Goal: Task Accomplishment & Management: Manage account settings

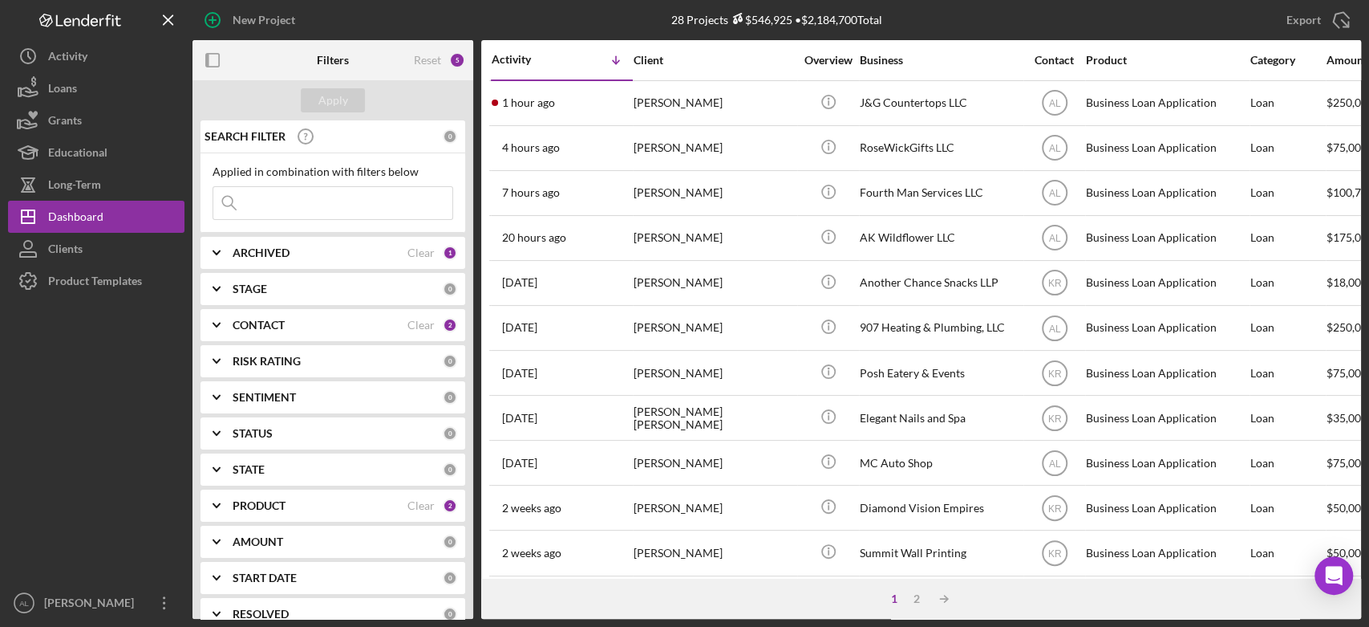
click at [648, 106] on div "[PERSON_NAME]" at bounding box center [714, 103] width 160 height 43
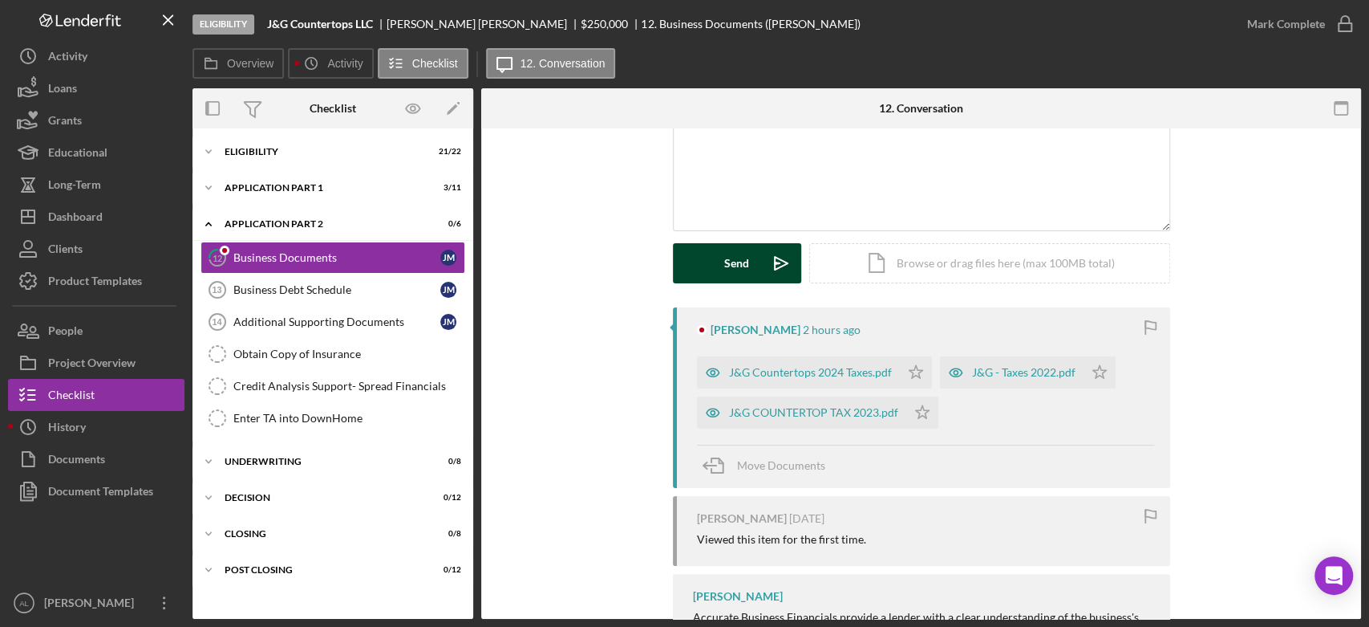
scroll to position [145, 0]
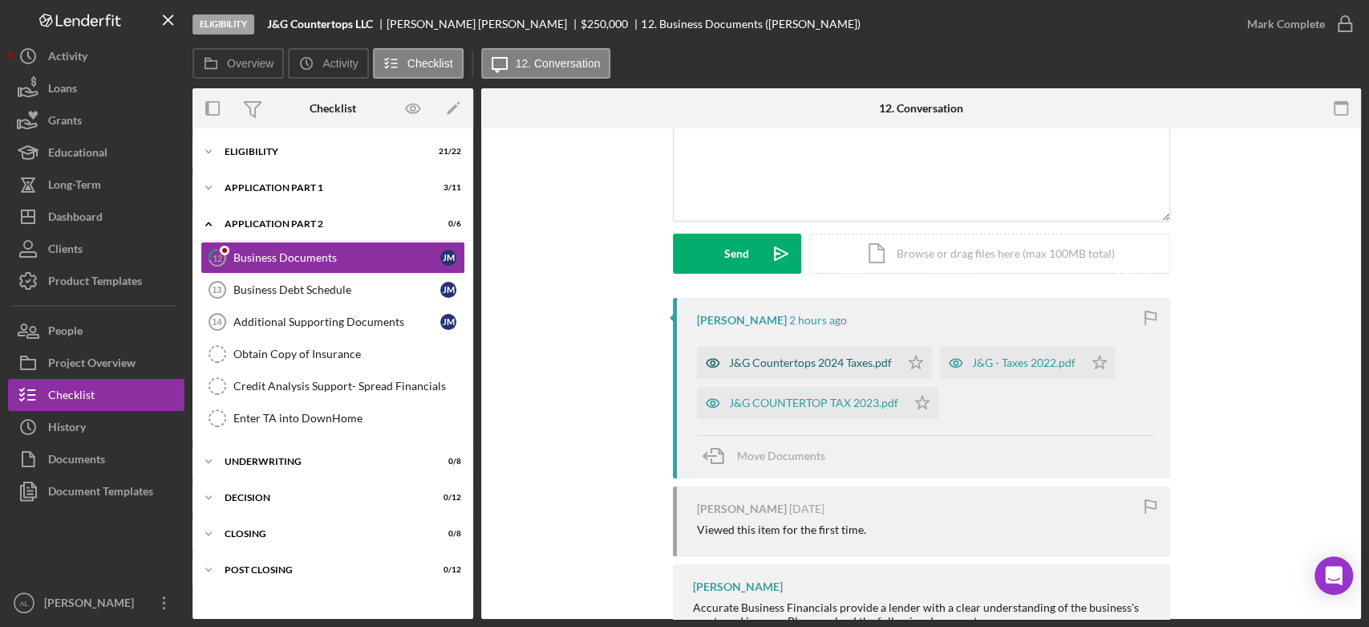
click at [818, 363] on div "J&G Countertops 2024 Taxes.pdf" at bounding box center [810, 362] width 163 height 13
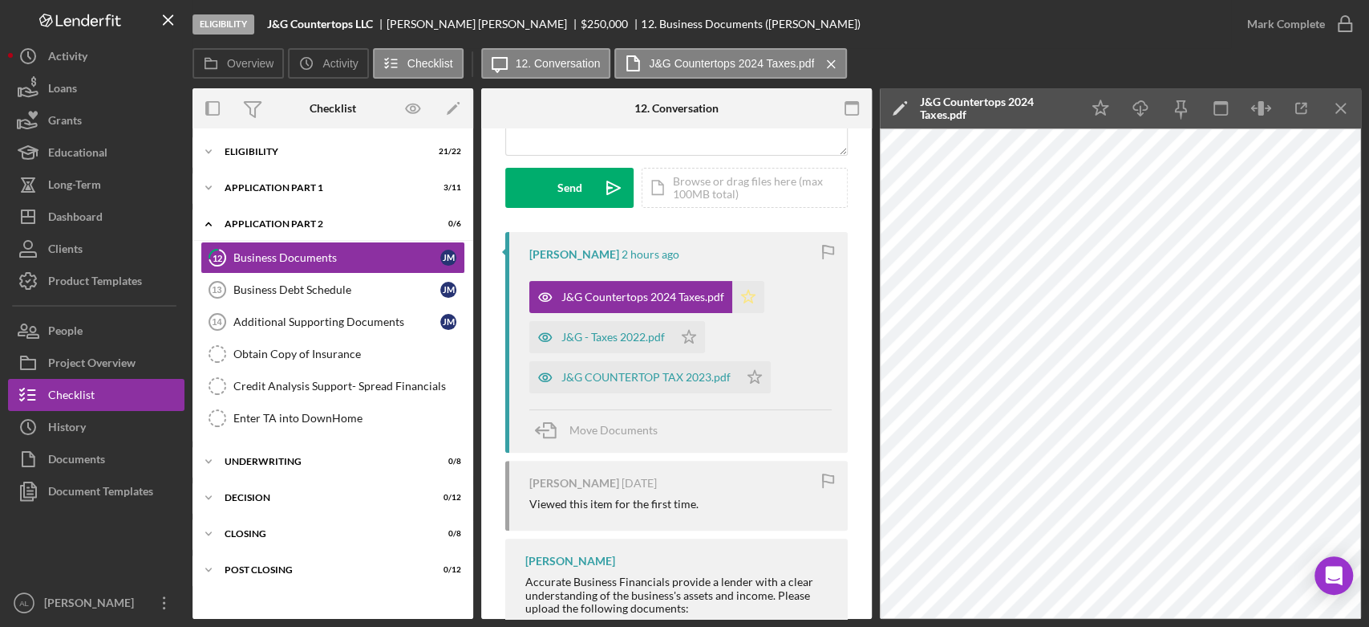
scroll to position [210, 0]
drag, startPoint x: 550, startPoint y: 424, endPoint x: 366, endPoint y: 398, distance: 186.3
click at [366, 398] on div "Overview Internal Workflow Stage Eligibility Icon/Dropdown Arrow Archive (can u…" at bounding box center [777, 353] width 1169 height 530
click at [349, 158] on div "Icon/Expander Eligibility 21 / 22" at bounding box center [333, 152] width 281 height 32
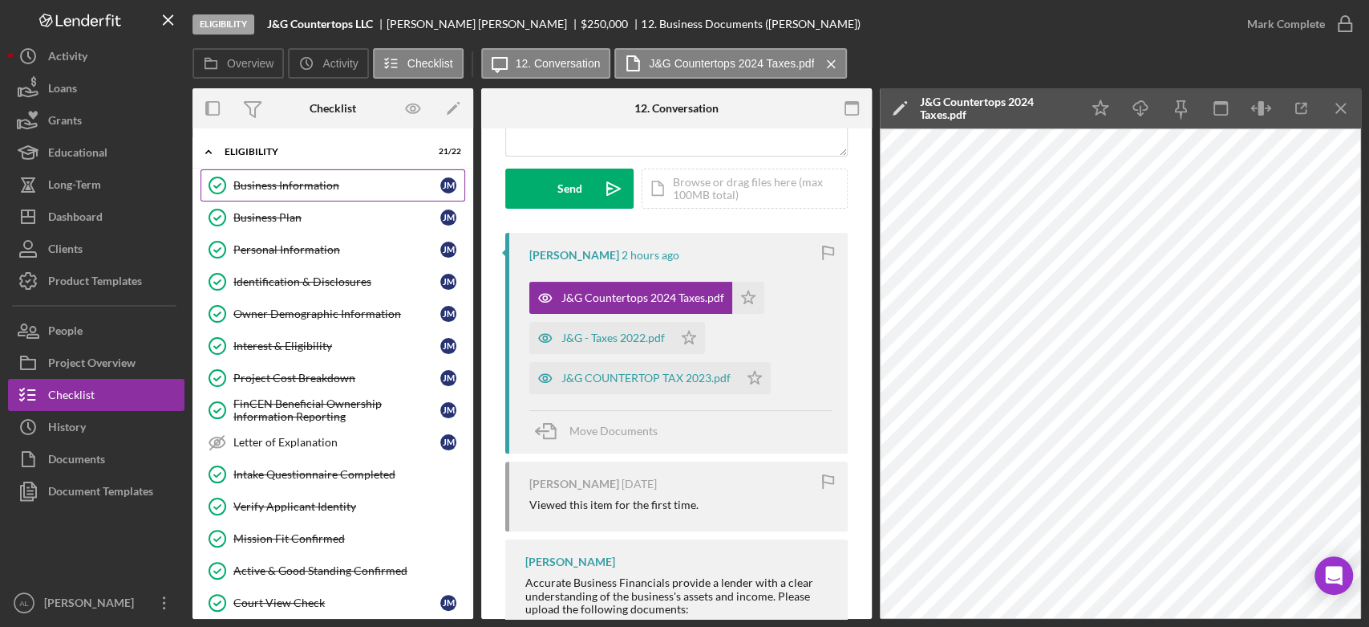
click at [346, 182] on div "Business Information" at bounding box center [336, 185] width 207 height 13
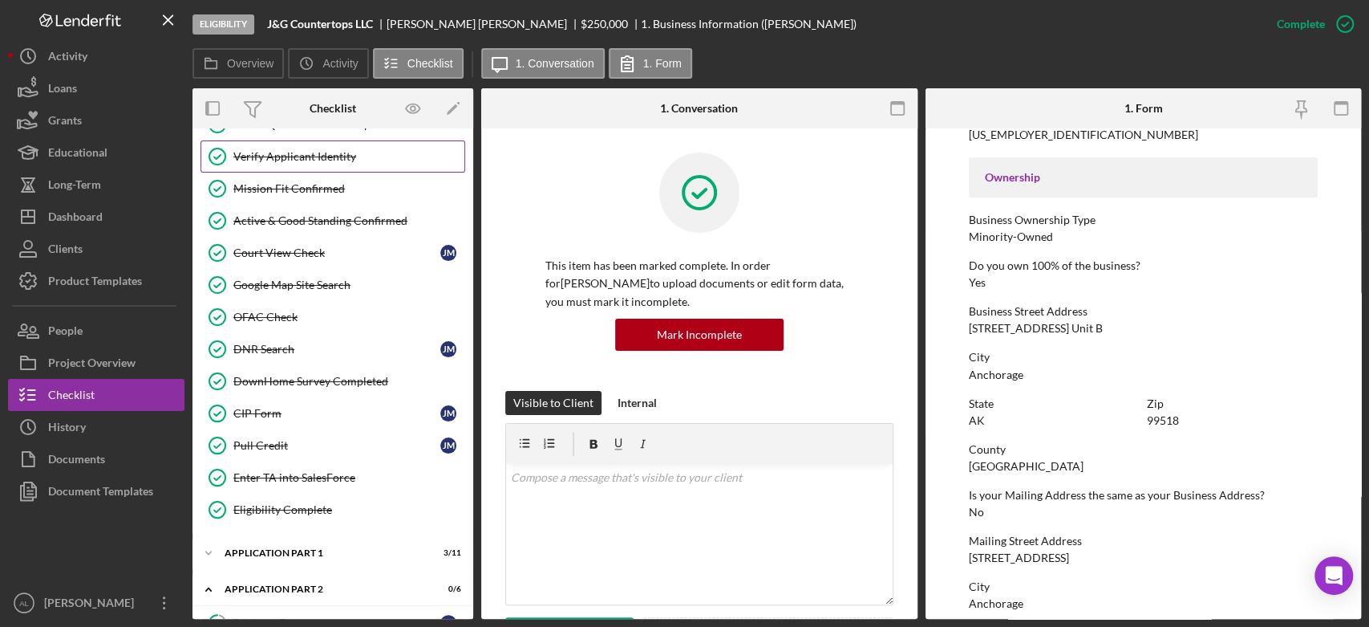
scroll to position [351, 0]
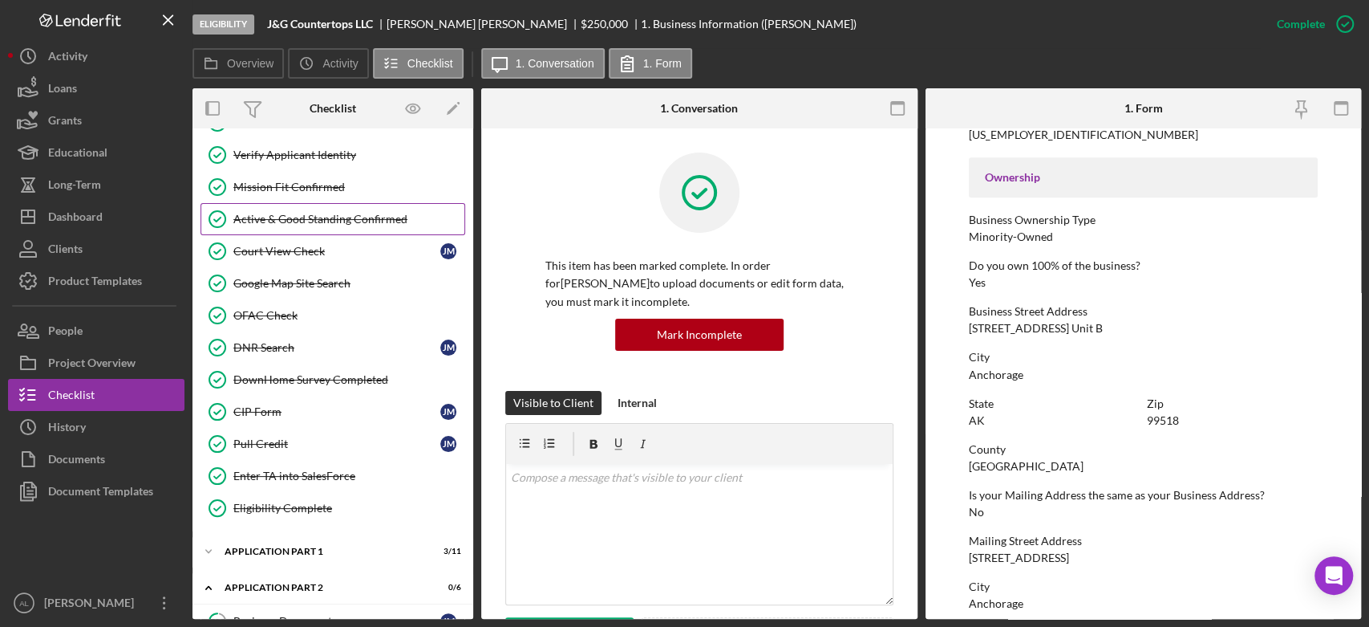
click at [351, 226] on link "Active & Good Standing Confirmed Active & Good Standing Confirmed" at bounding box center [333, 219] width 265 height 32
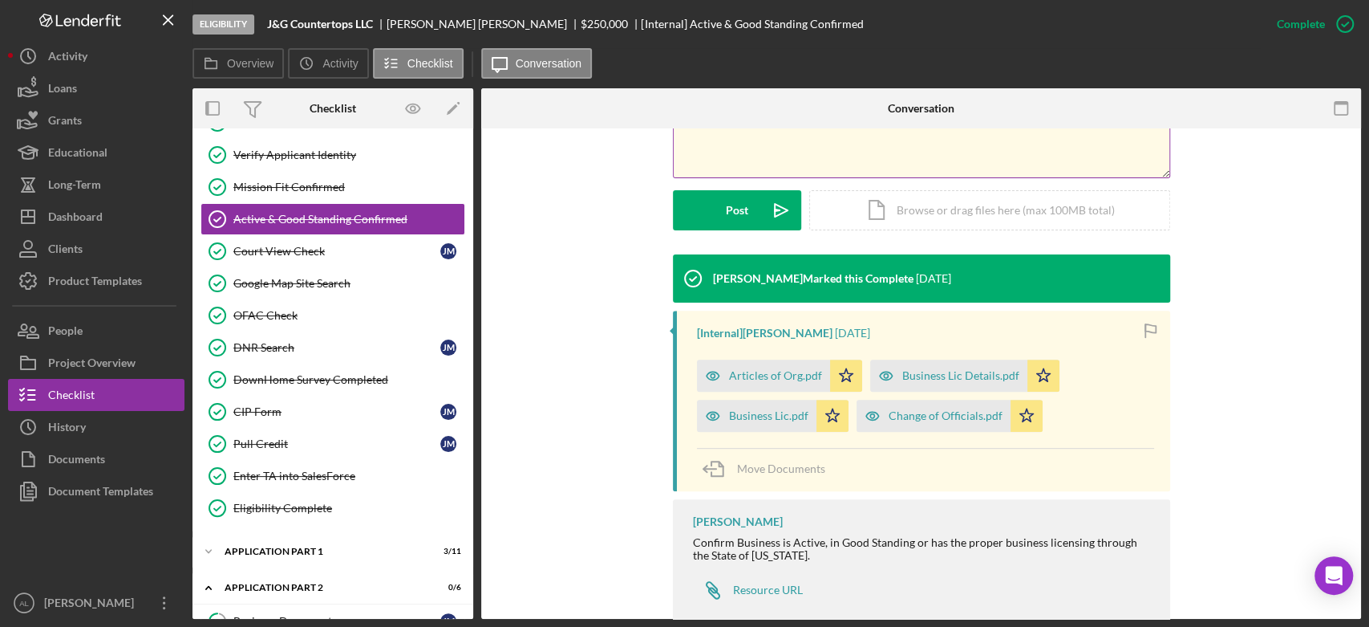
scroll to position [437, 0]
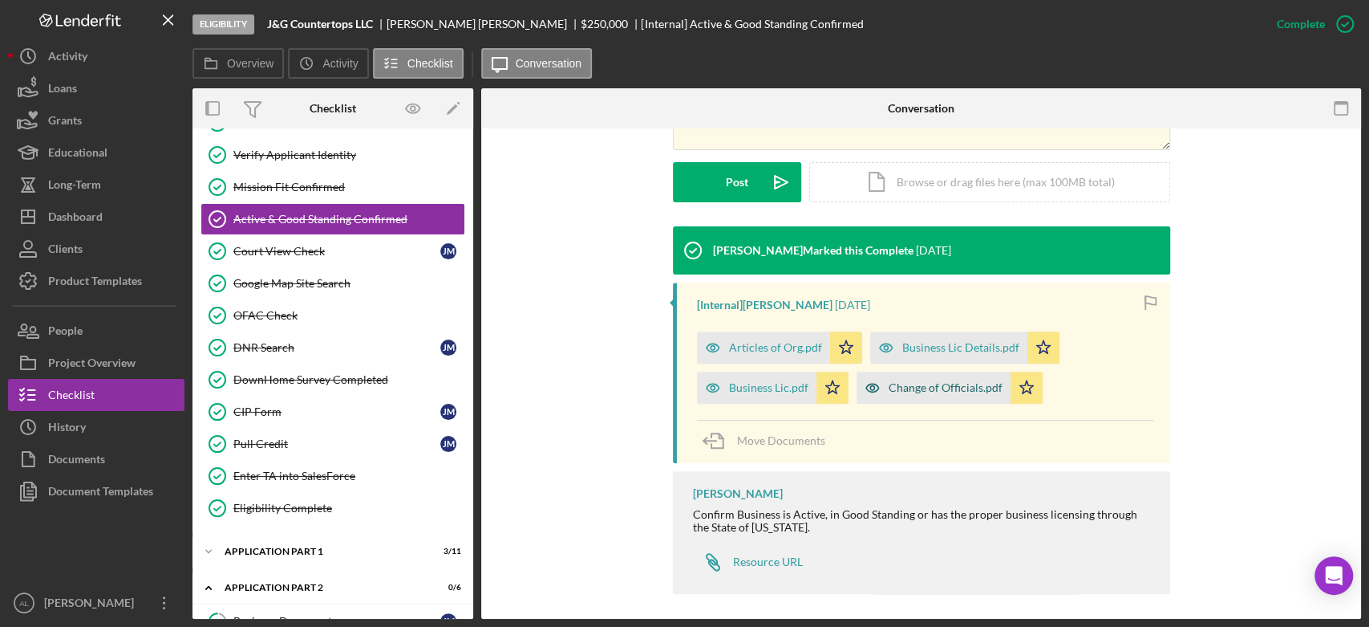
click at [947, 385] on div "Change of Officials.pdf" at bounding box center [946, 387] width 114 height 13
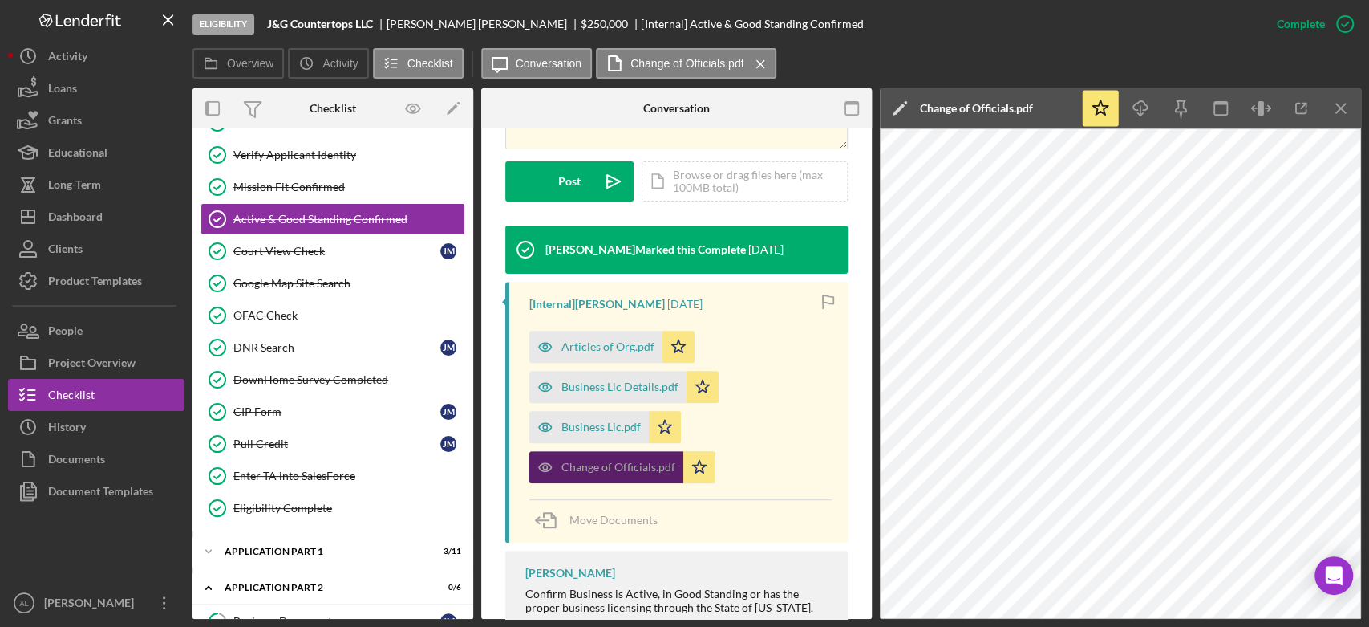
scroll to position [542, 0]
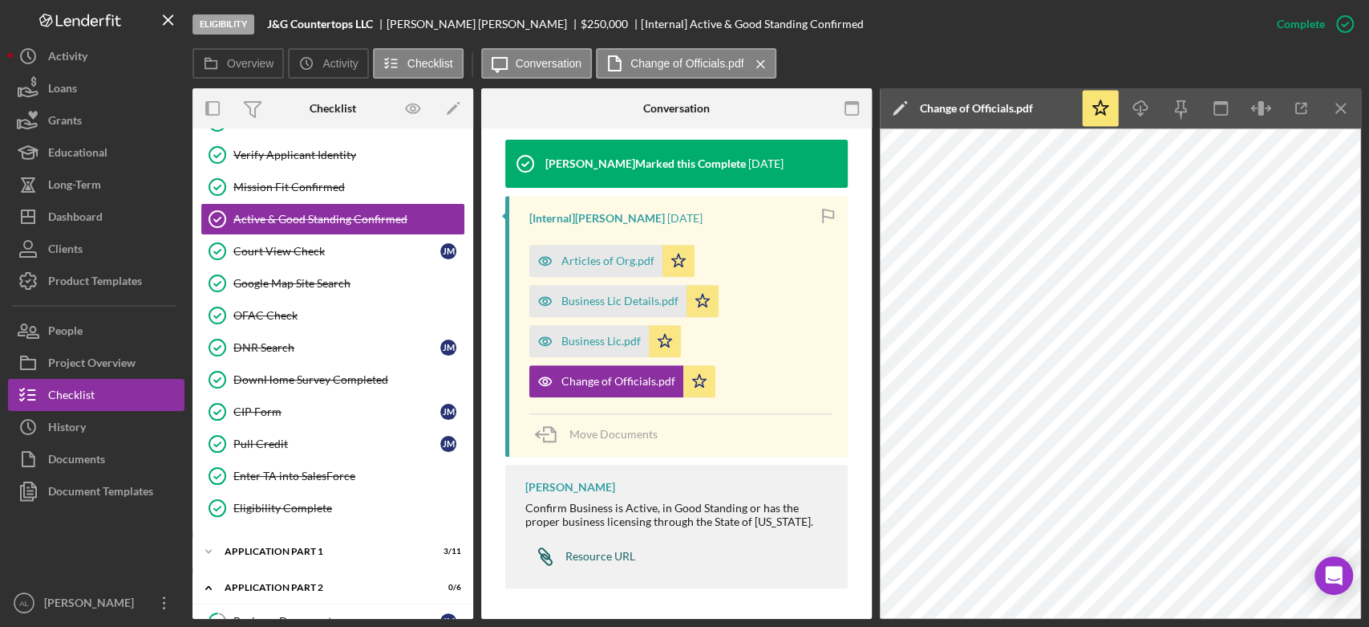
click at [611, 550] on div "Resource URL" at bounding box center [601, 556] width 70 height 13
click at [578, 343] on div "Business Lic.pdf" at bounding box center [601, 341] width 79 height 13
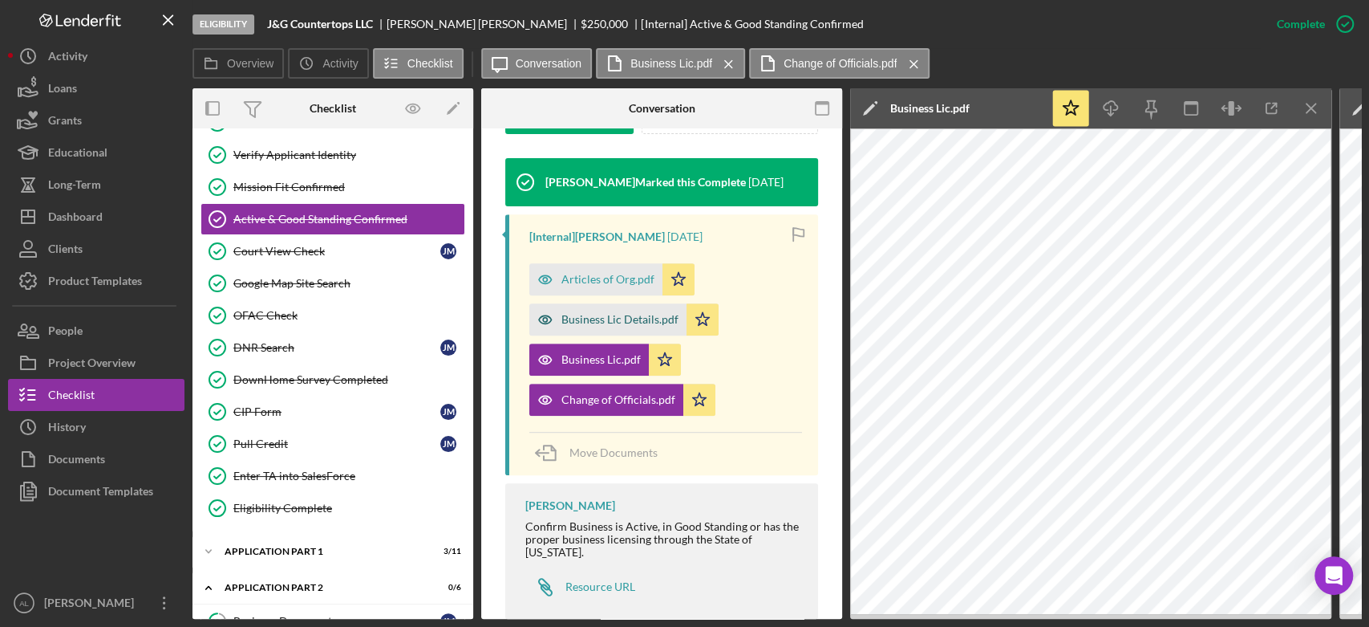
click at [605, 313] on div "Business Lic Details.pdf" at bounding box center [620, 319] width 117 height 13
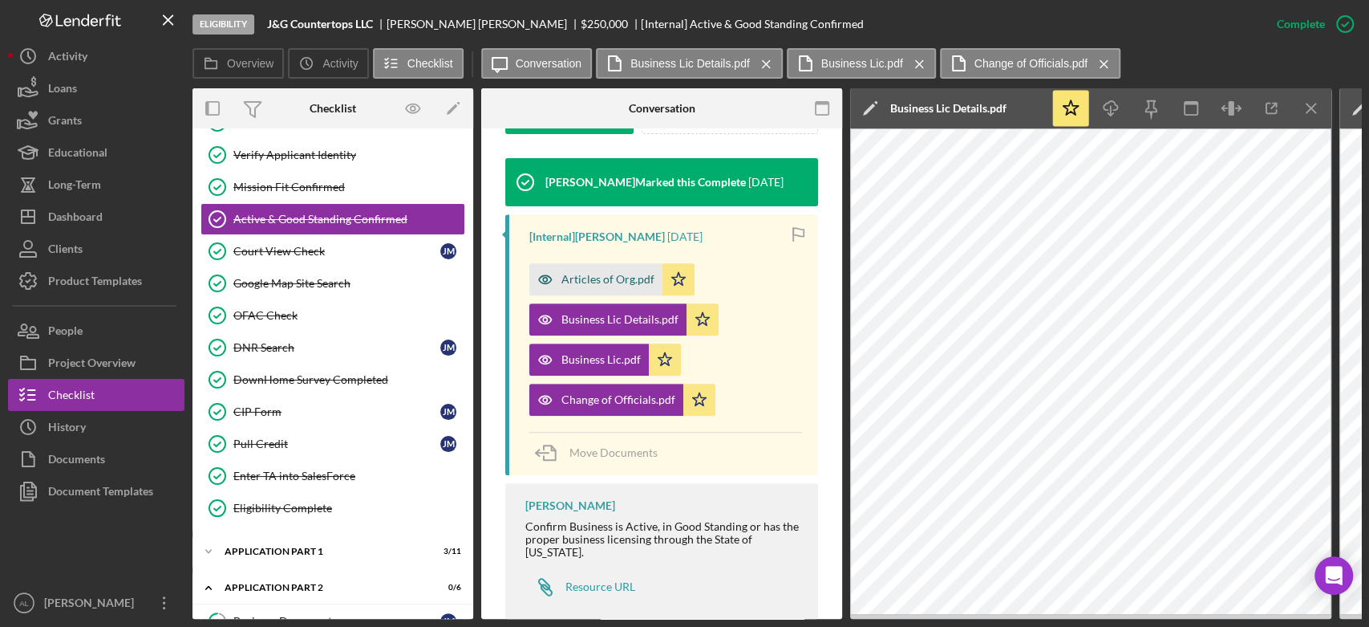
click at [608, 267] on div "Articles of Org.pdf" at bounding box center [595, 279] width 133 height 32
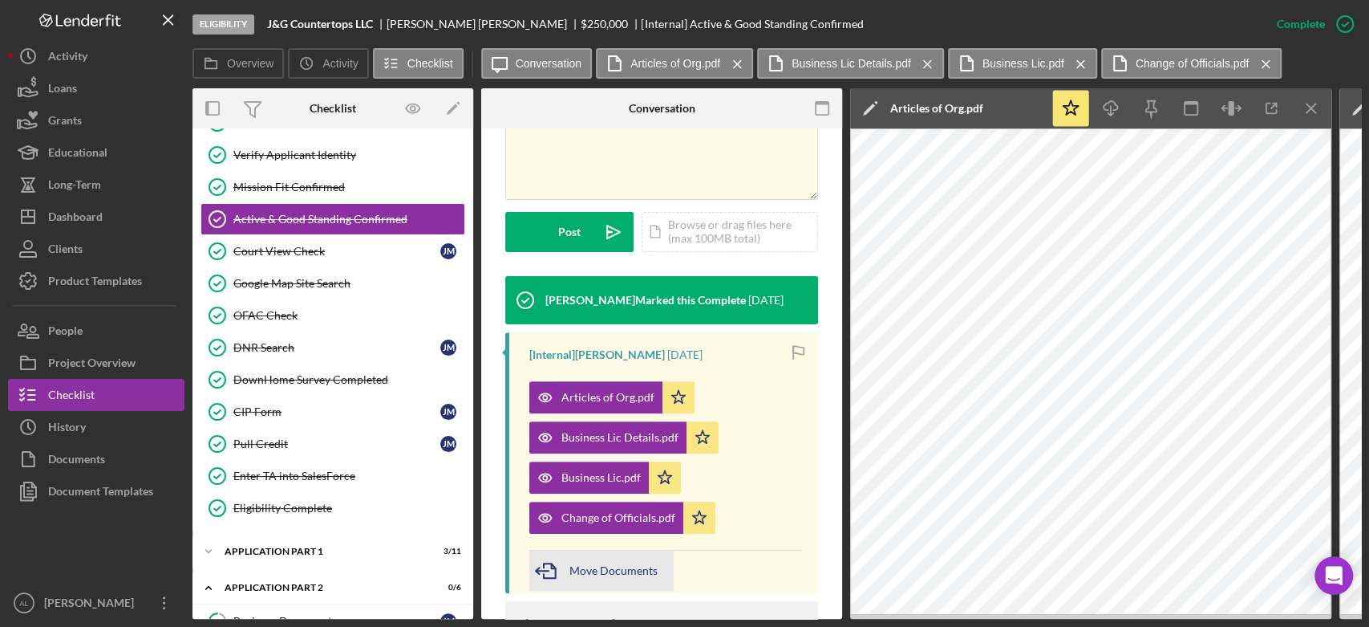
scroll to position [421, 0]
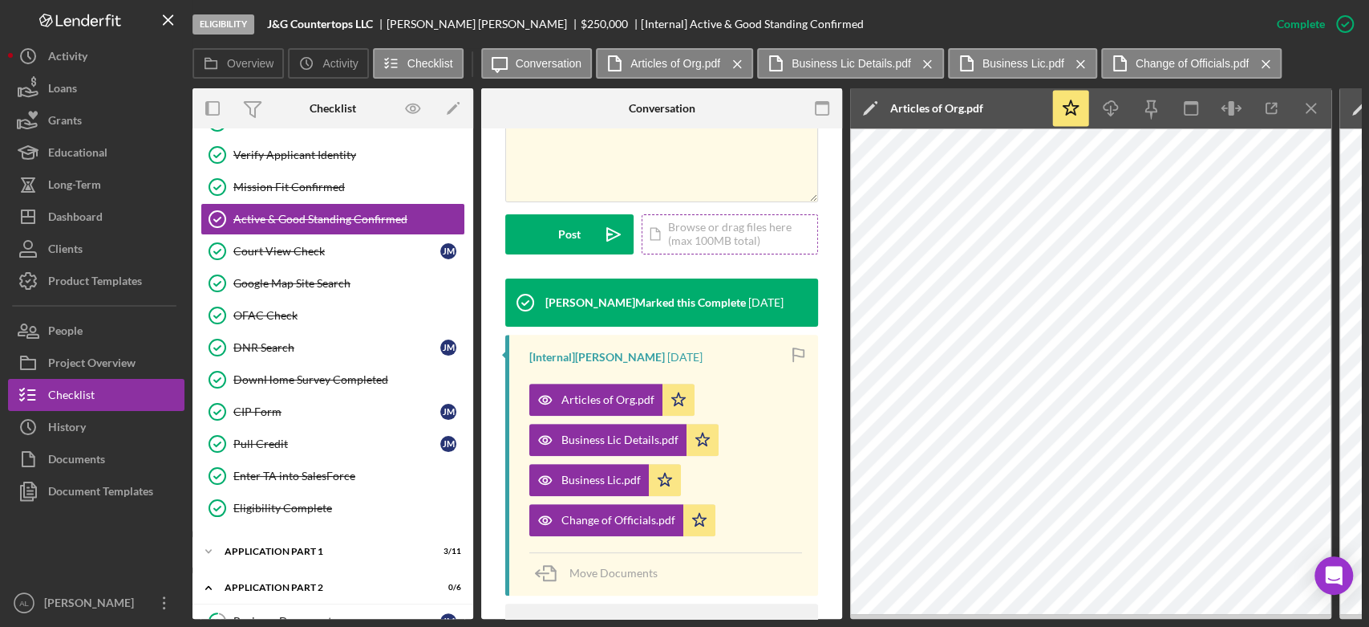
click at [717, 219] on div "Icon/Document Browse or drag files here (max 100MB total) Tap to choose files o…" at bounding box center [730, 234] width 176 height 40
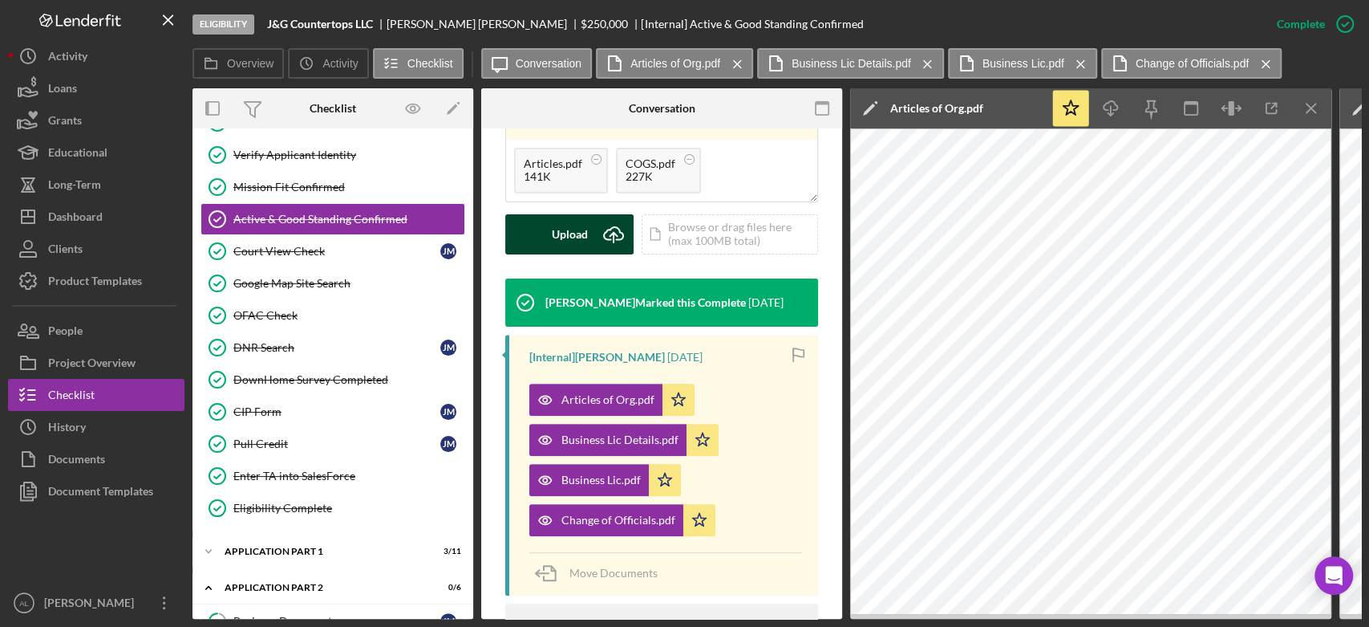
click at [600, 219] on icon "Icon/Upload" at bounding box center [614, 234] width 40 height 40
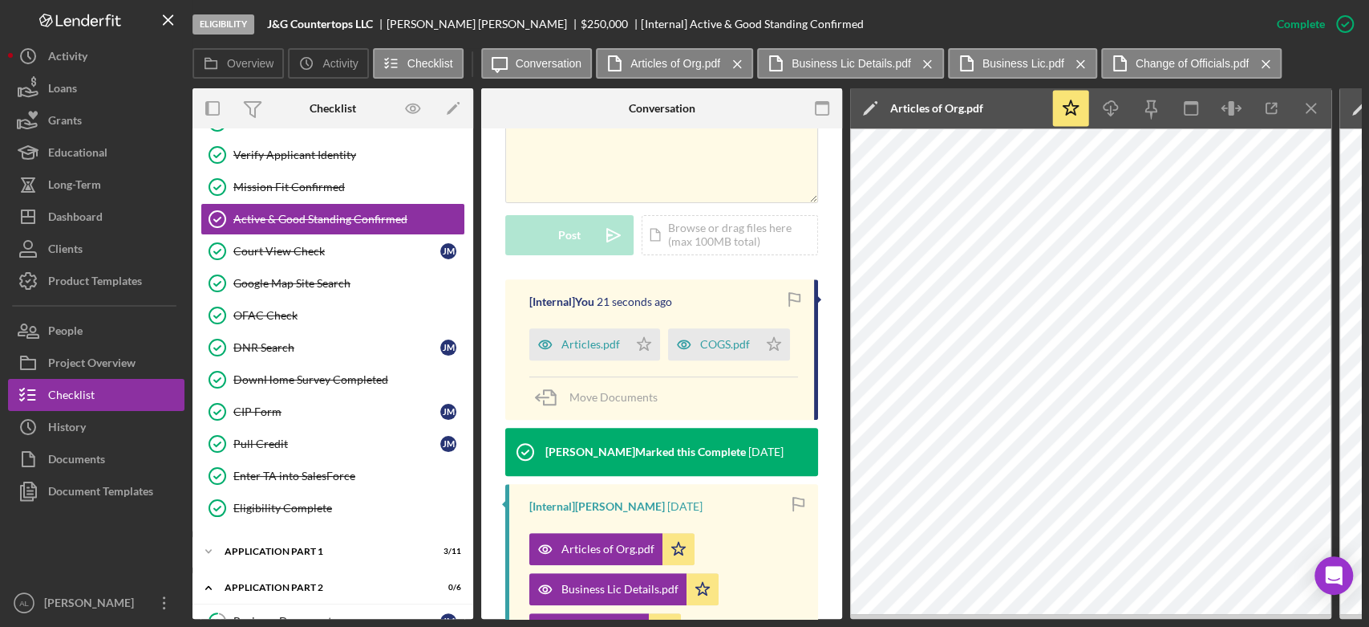
scroll to position [417, 0]
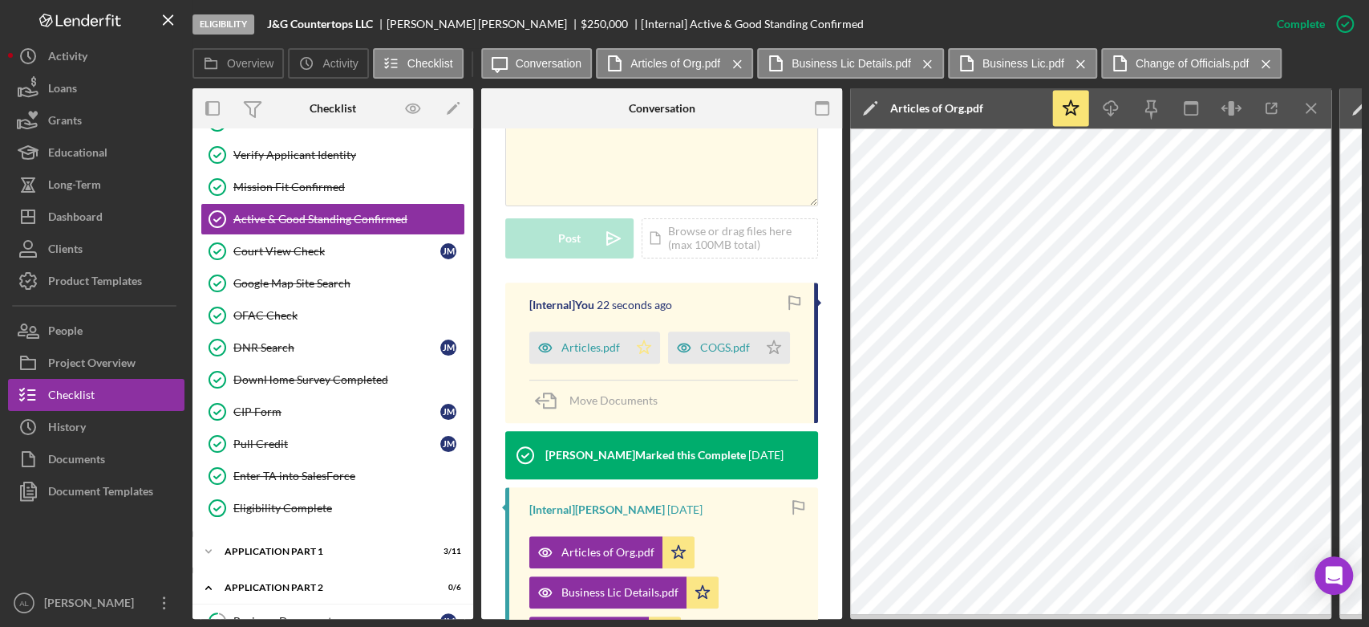
click at [651, 331] on icon "Icon/Star" at bounding box center [644, 347] width 32 height 32
click at [758, 361] on icon "Icon/Star" at bounding box center [774, 347] width 32 height 32
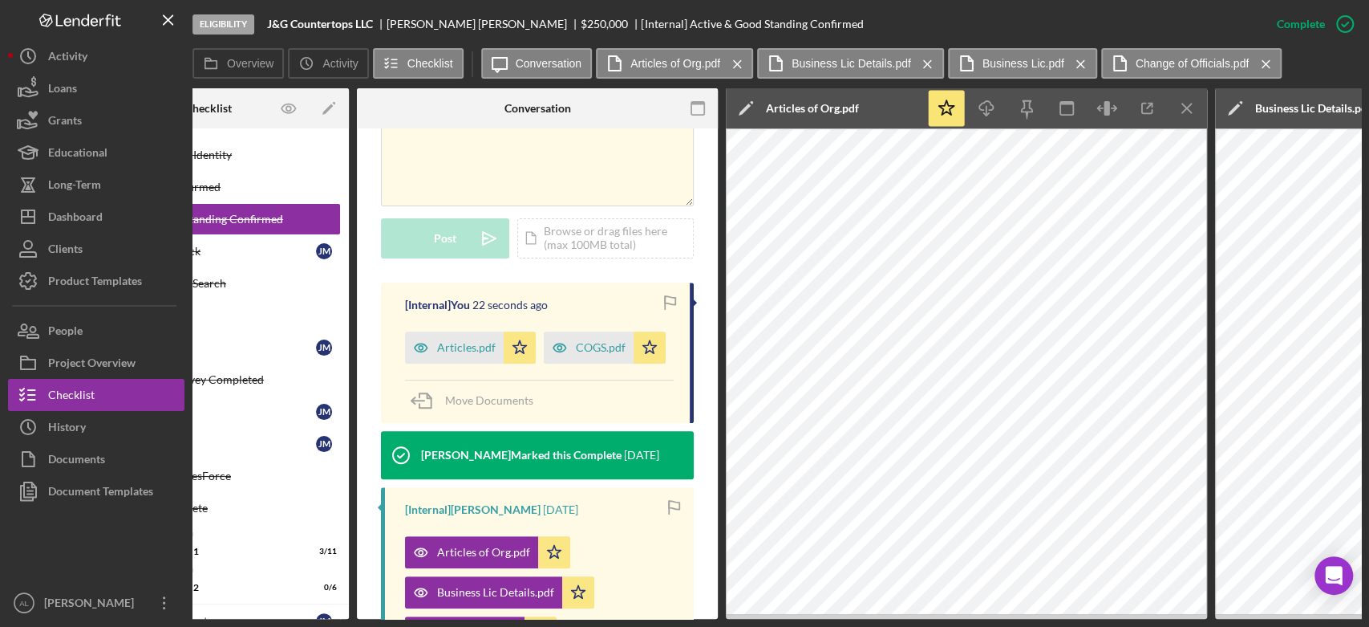
scroll to position [0, 128]
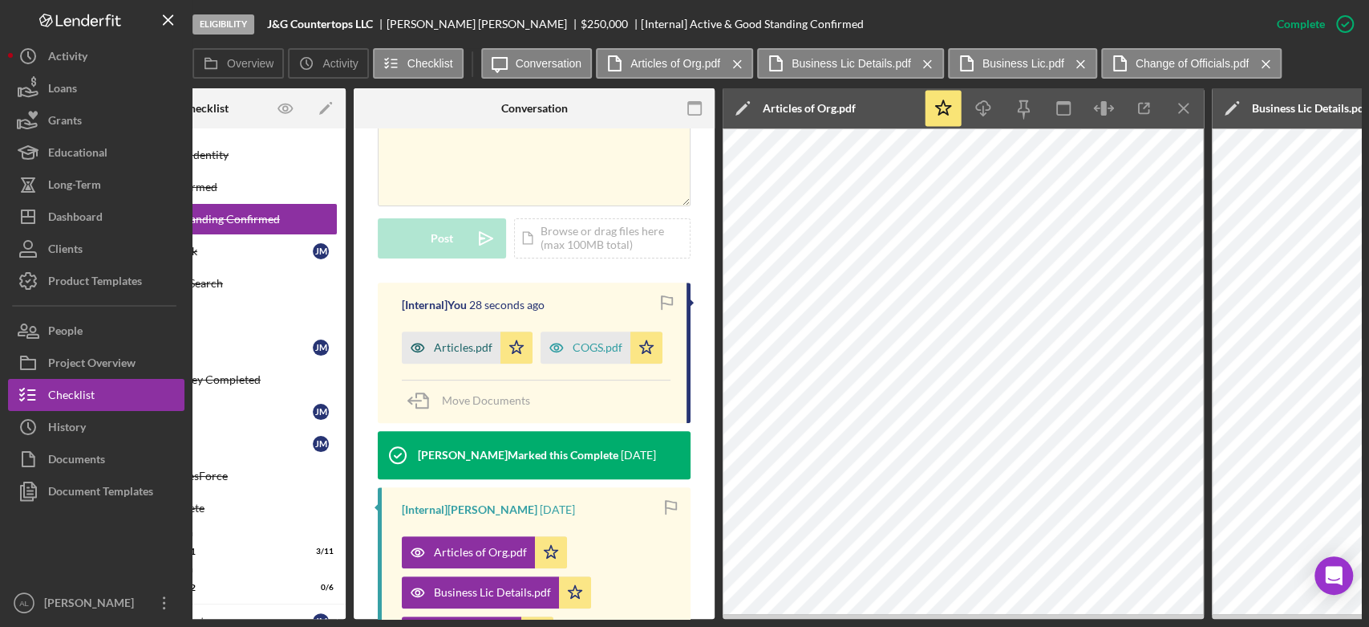
click at [469, 341] on div "Articles.pdf" at bounding box center [463, 347] width 59 height 13
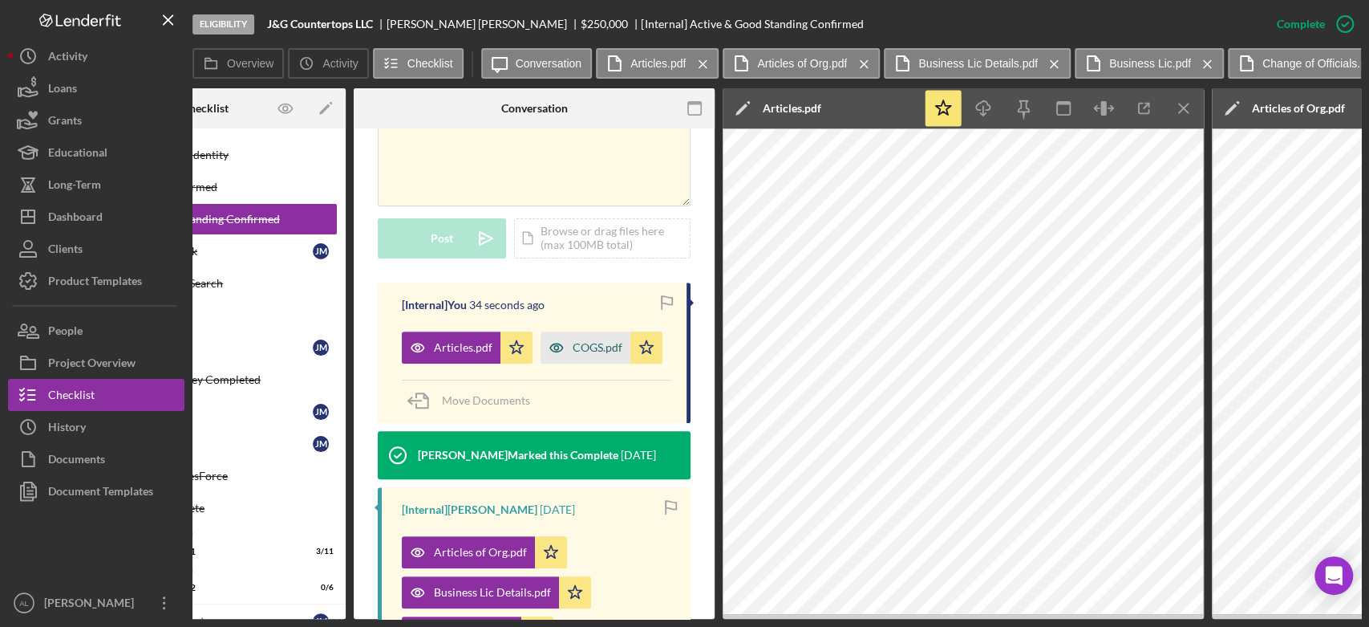
scroll to position [645, 0]
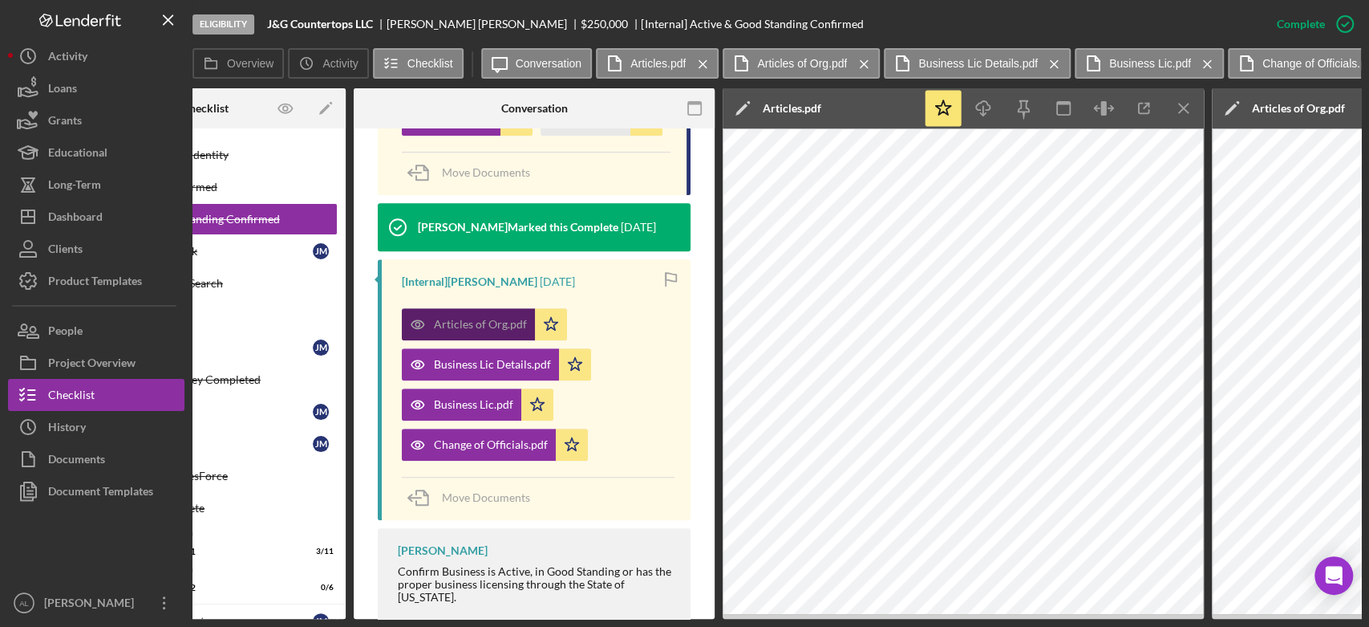
click at [480, 331] on div "Articles of Org.pdf" at bounding box center [480, 324] width 93 height 13
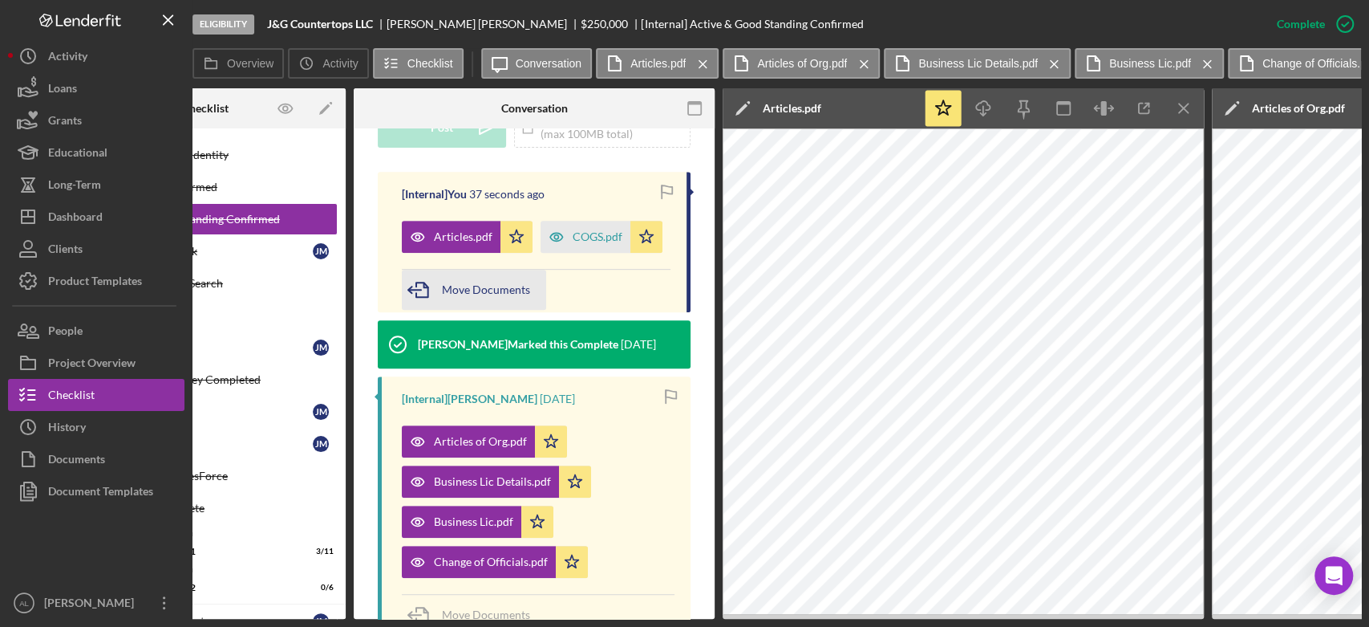
scroll to position [489, 0]
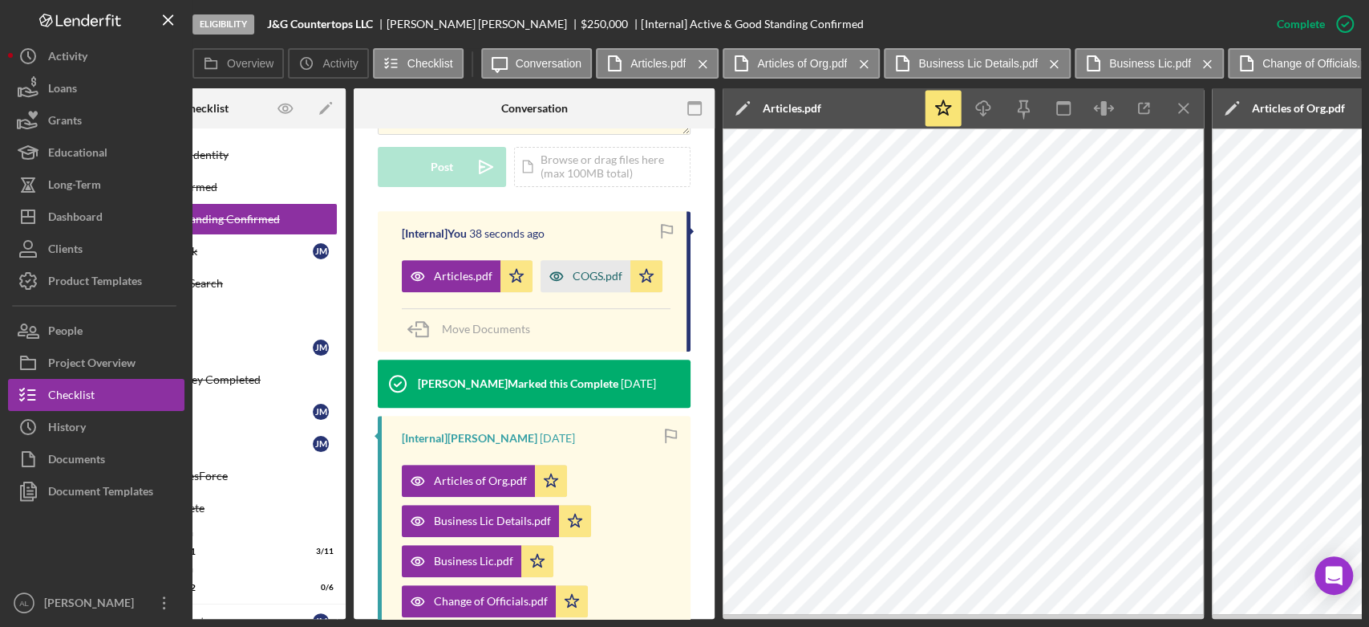
click at [573, 282] on div "COGS.pdf" at bounding box center [598, 276] width 50 height 13
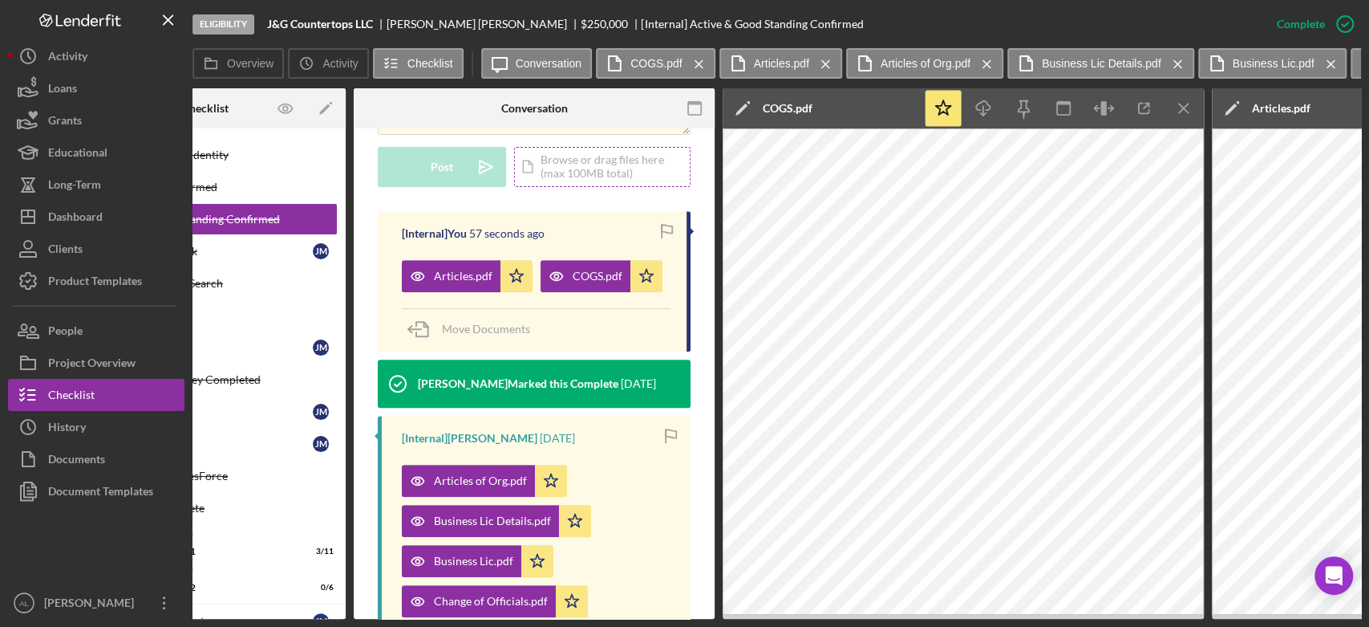
click at [581, 152] on div "Icon/Document Browse or drag files here (max 100MB total) Tap to choose files o…" at bounding box center [602, 167] width 176 height 40
click at [459, 155] on div "Upload" at bounding box center [442, 167] width 36 height 40
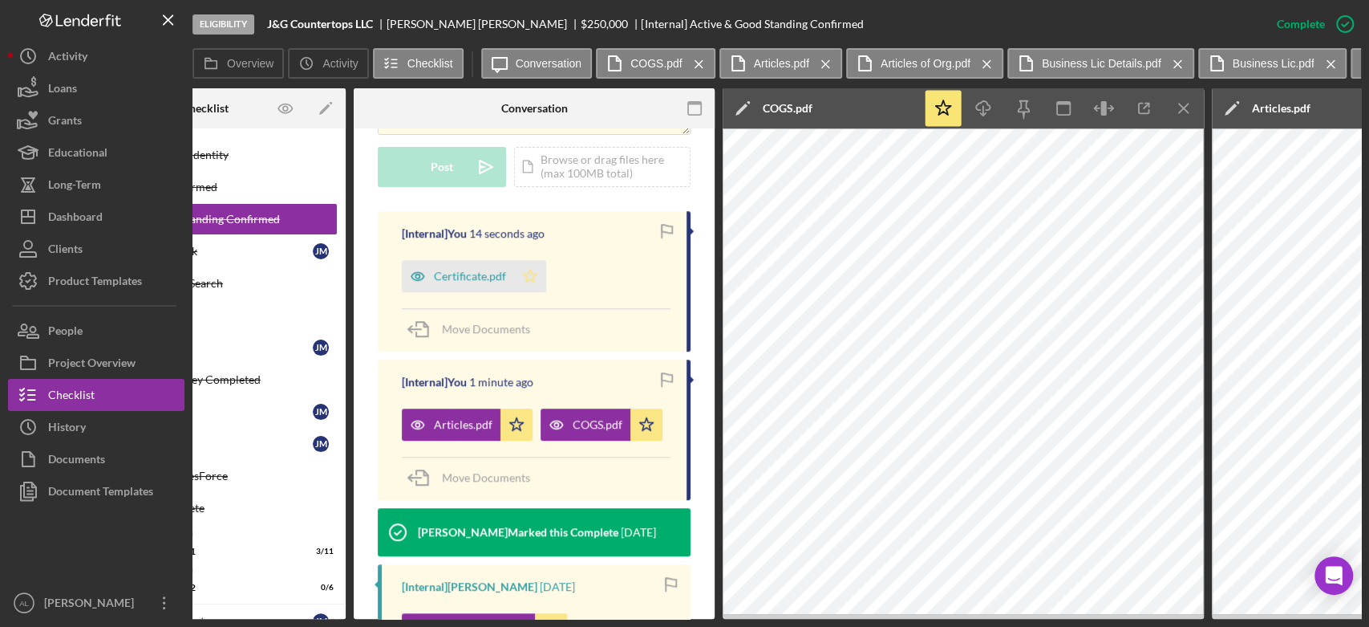
click at [527, 260] on icon "Icon/Star" at bounding box center [530, 276] width 32 height 32
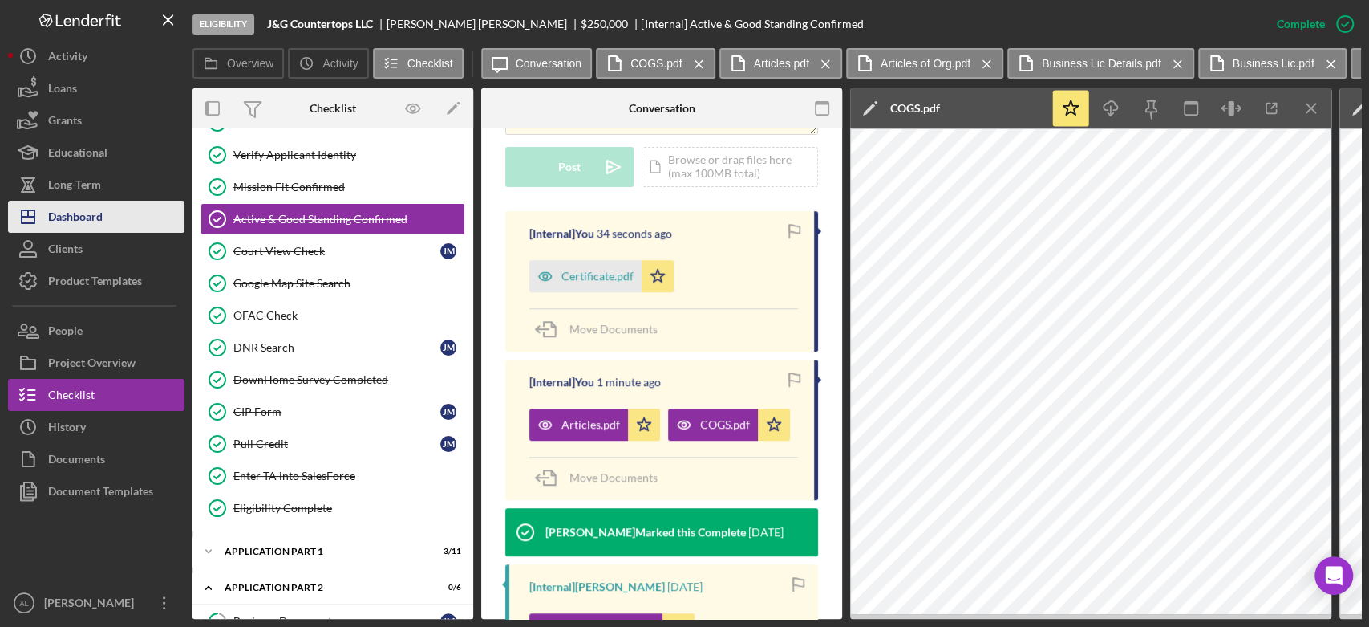
click at [117, 229] on button "Icon/Dashboard Dashboard" at bounding box center [96, 217] width 176 height 32
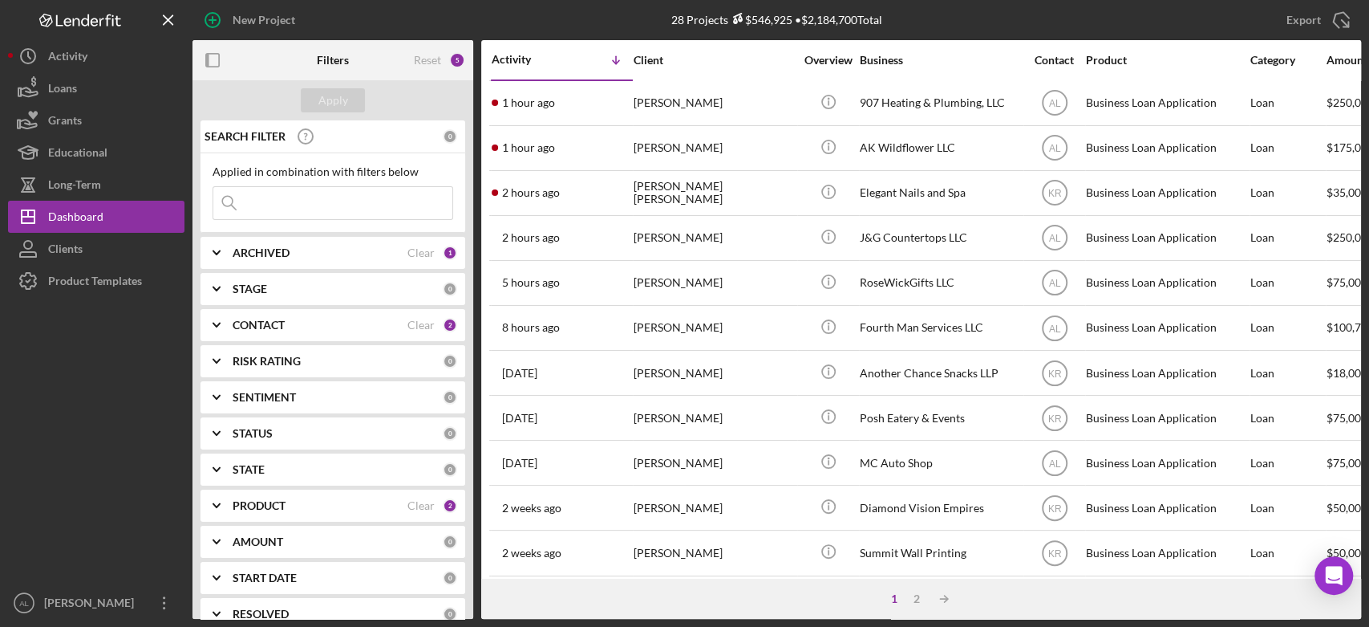
click at [599, 144] on div "1 hour ago [PERSON_NAME]" at bounding box center [562, 148] width 140 height 43
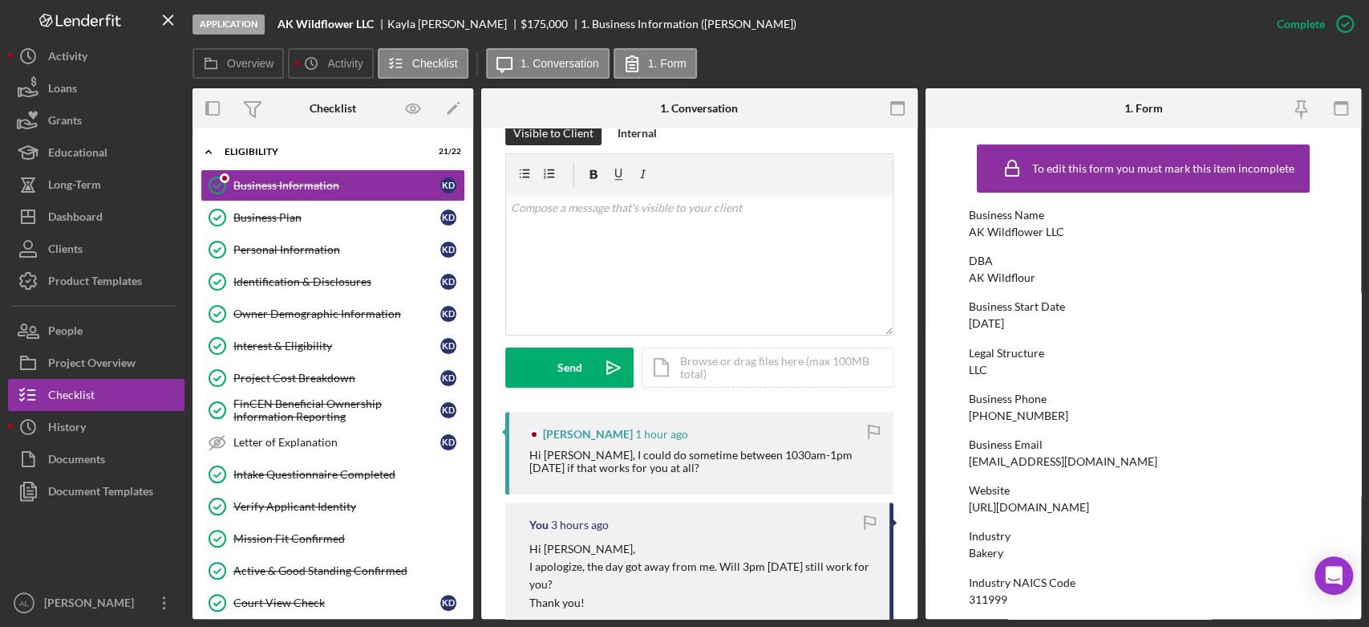
scroll to position [274, 0]
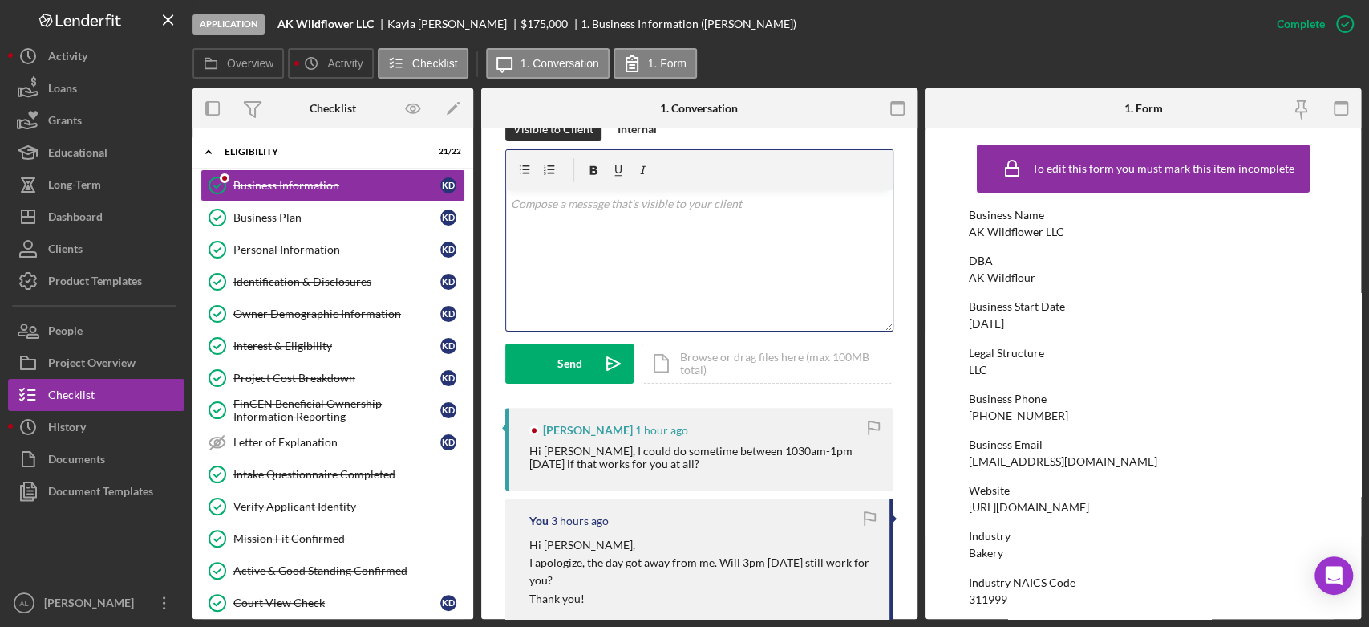
click at [642, 250] on div "v Color teal Color pink Remove color Add row above Add row below Add column bef…" at bounding box center [699, 260] width 387 height 140
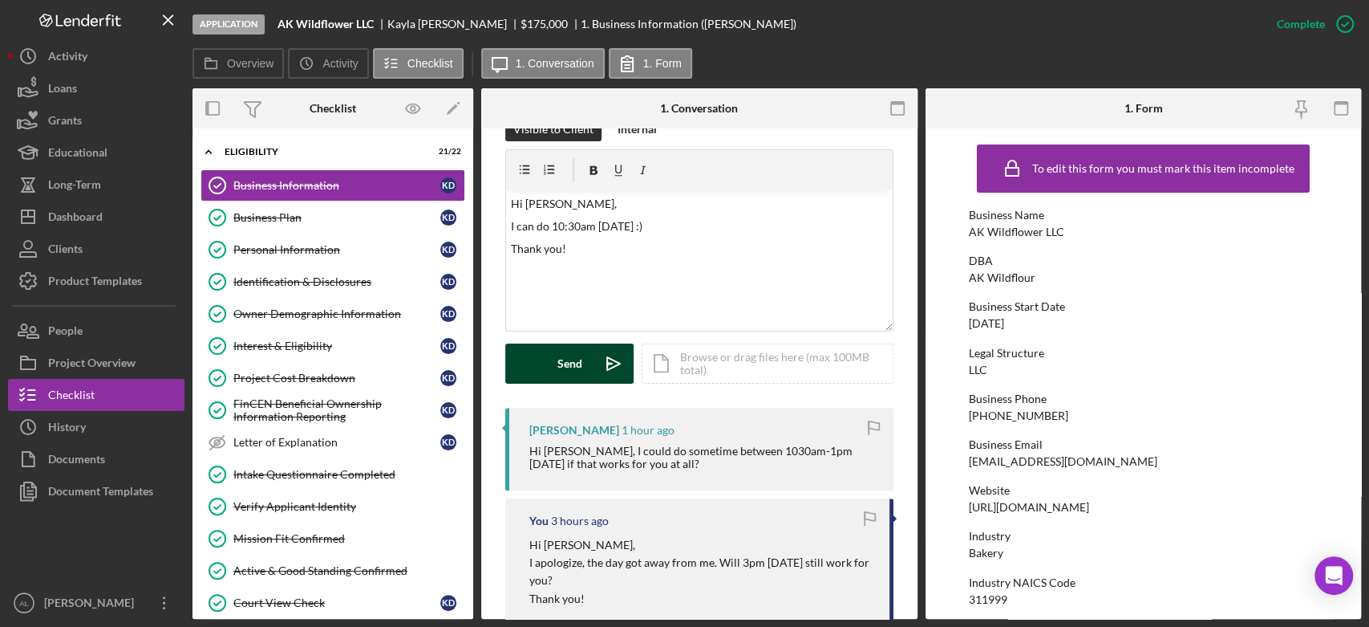
click at [546, 348] on button "Send Icon/icon-invite-send" at bounding box center [569, 363] width 128 height 40
